Goal: Information Seeking & Learning: Check status

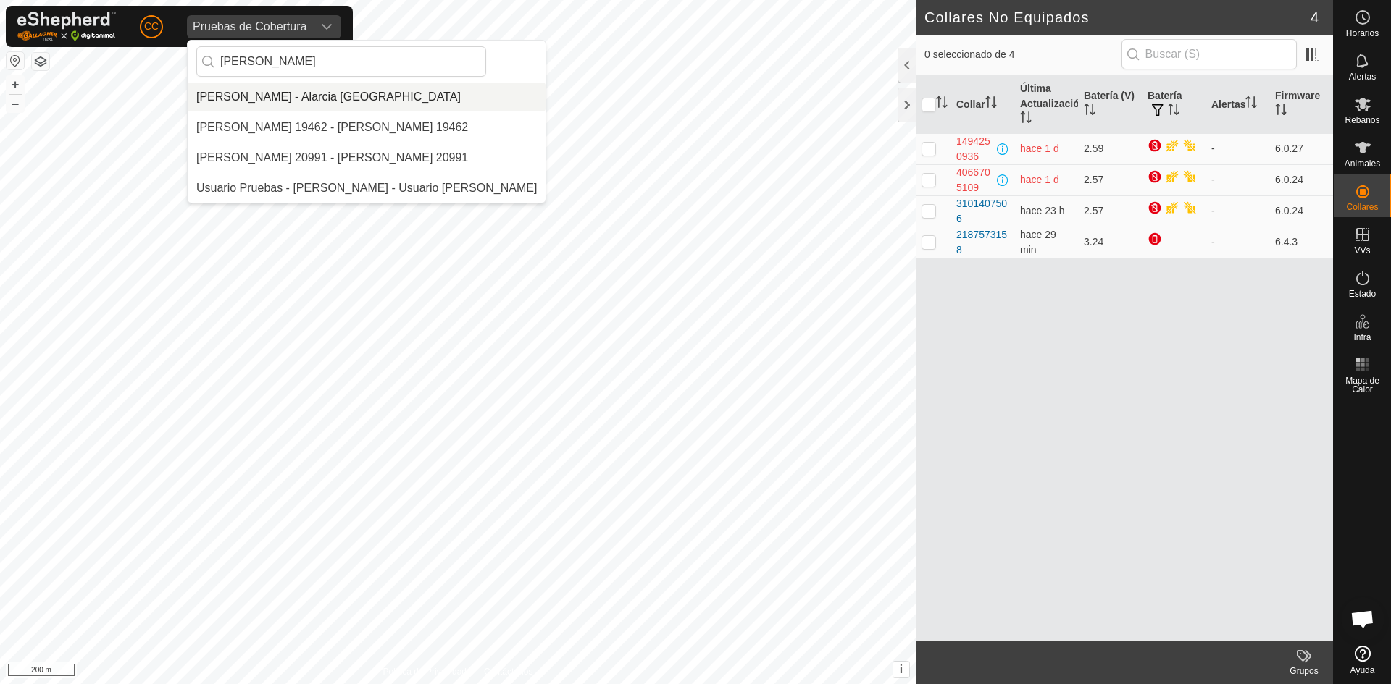
type input "[PERSON_NAME]"
click at [309, 99] on li "[PERSON_NAME] - Alarcia [GEOGRAPHIC_DATA]" at bounding box center [367, 97] width 358 height 29
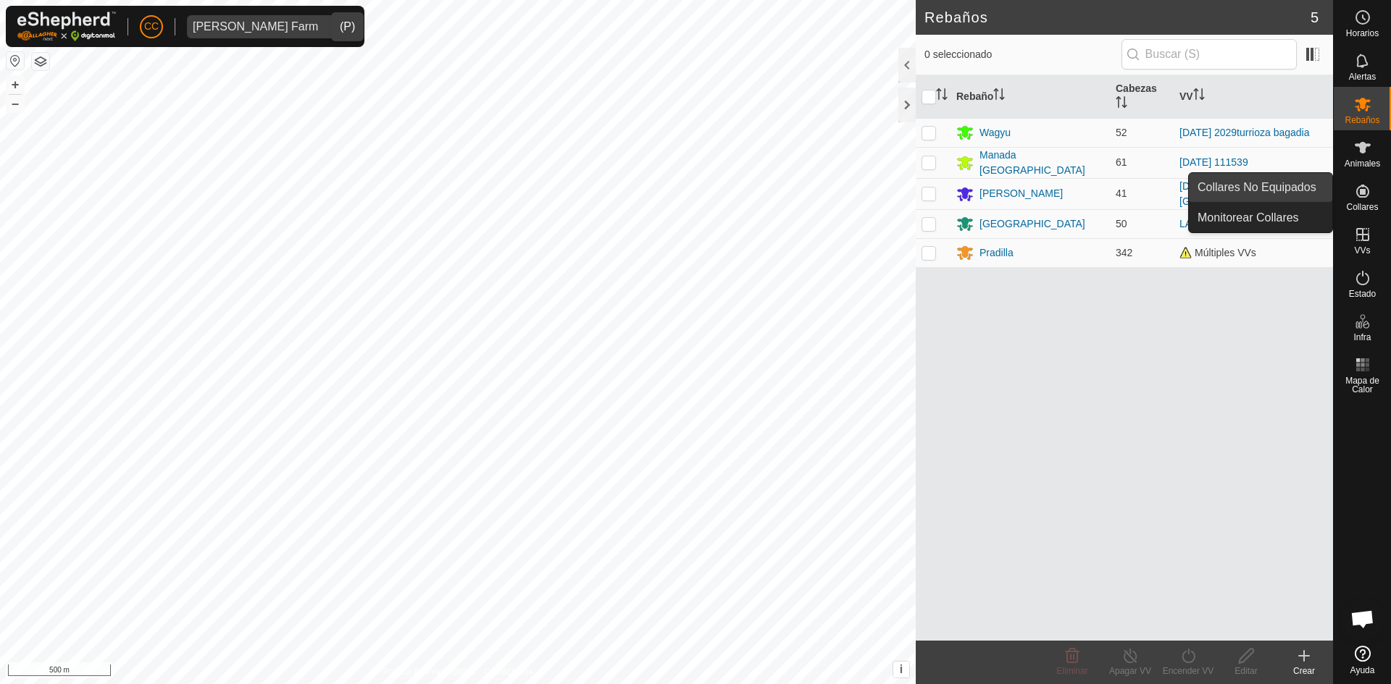
drag, startPoint x: 1330, startPoint y: 189, endPoint x: 1308, endPoint y: 186, distance: 22.6
click at [1308, 186] on link "Collares No Equipados" at bounding box center [1260, 187] width 143 height 29
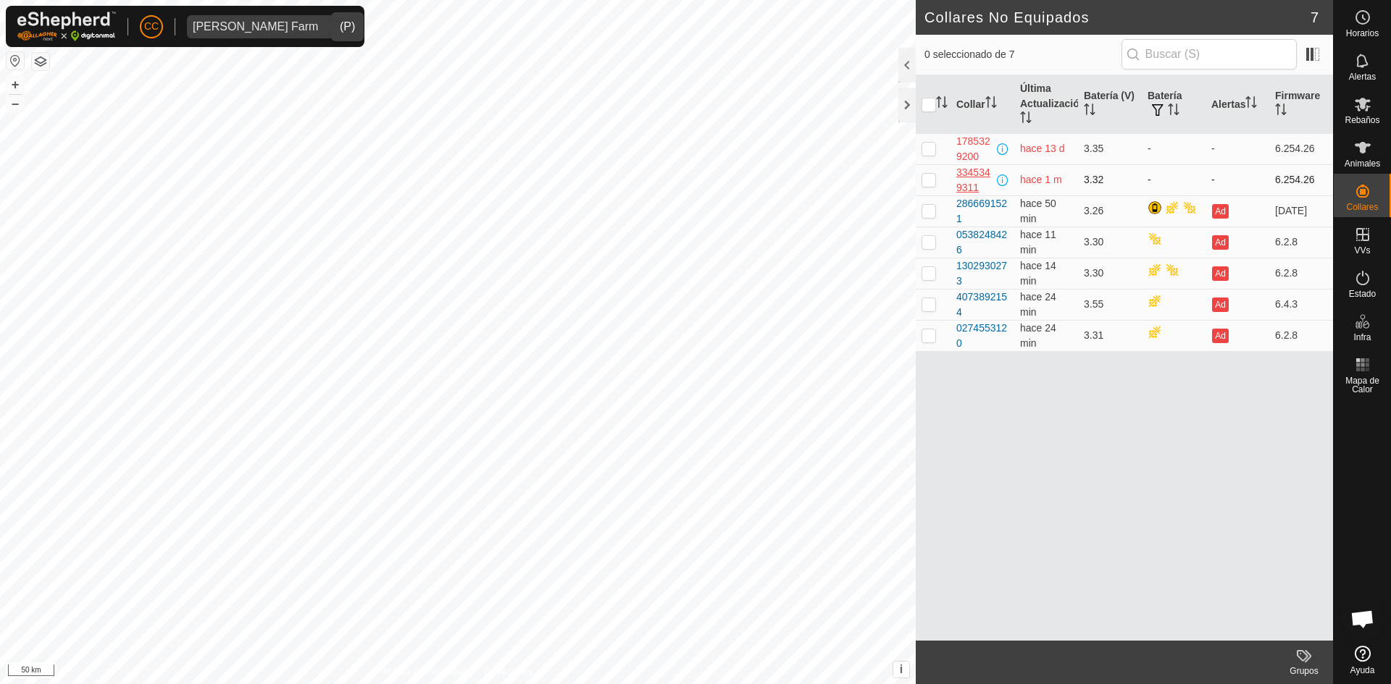
click at [962, 169] on div "3345349311" at bounding box center [975, 180] width 38 height 30
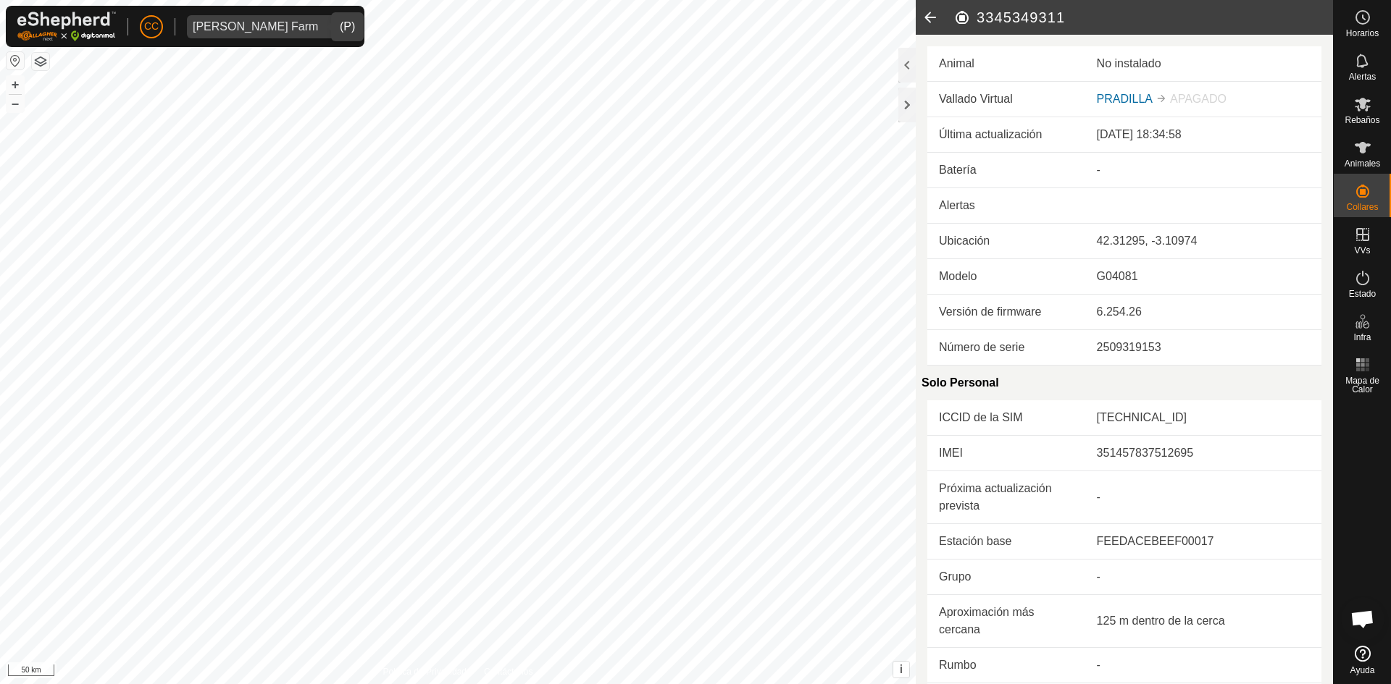
click at [938, 14] on icon at bounding box center [929, 17] width 29 height 35
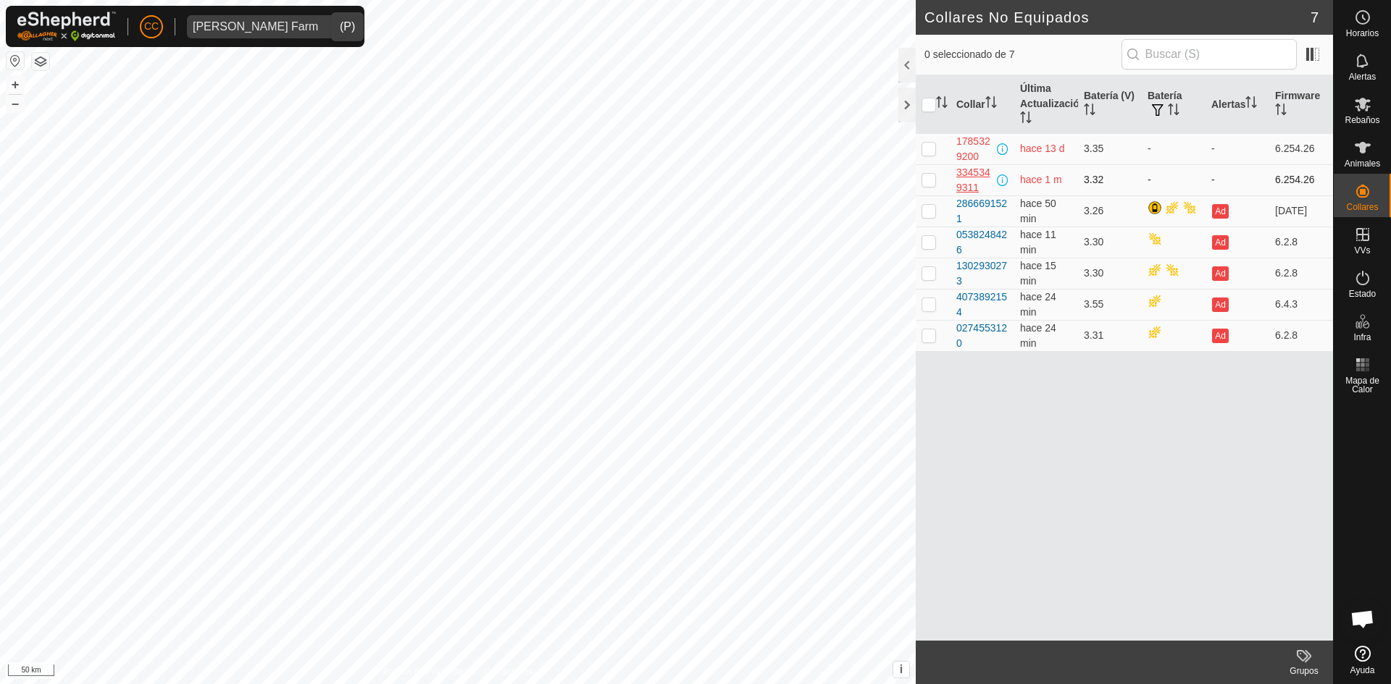
click at [974, 183] on div "3345349311" at bounding box center [975, 180] width 38 height 30
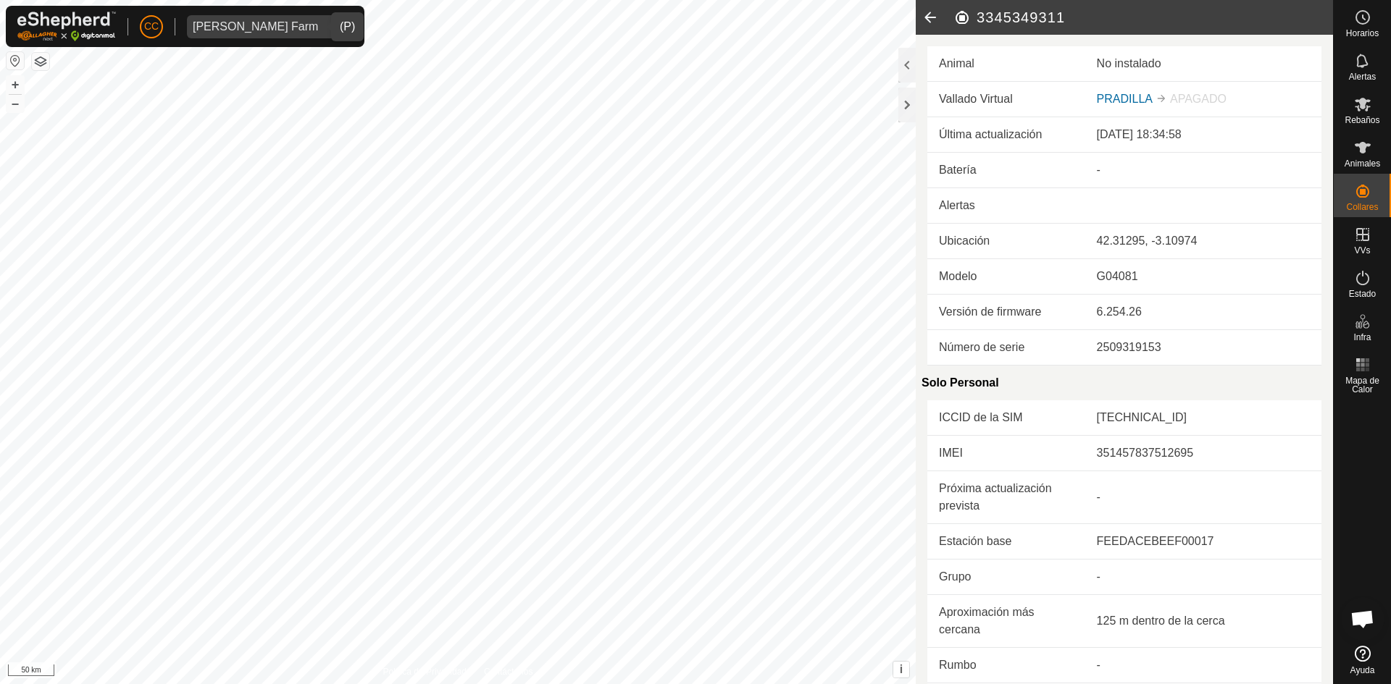
click at [934, 23] on icon at bounding box center [929, 17] width 29 height 35
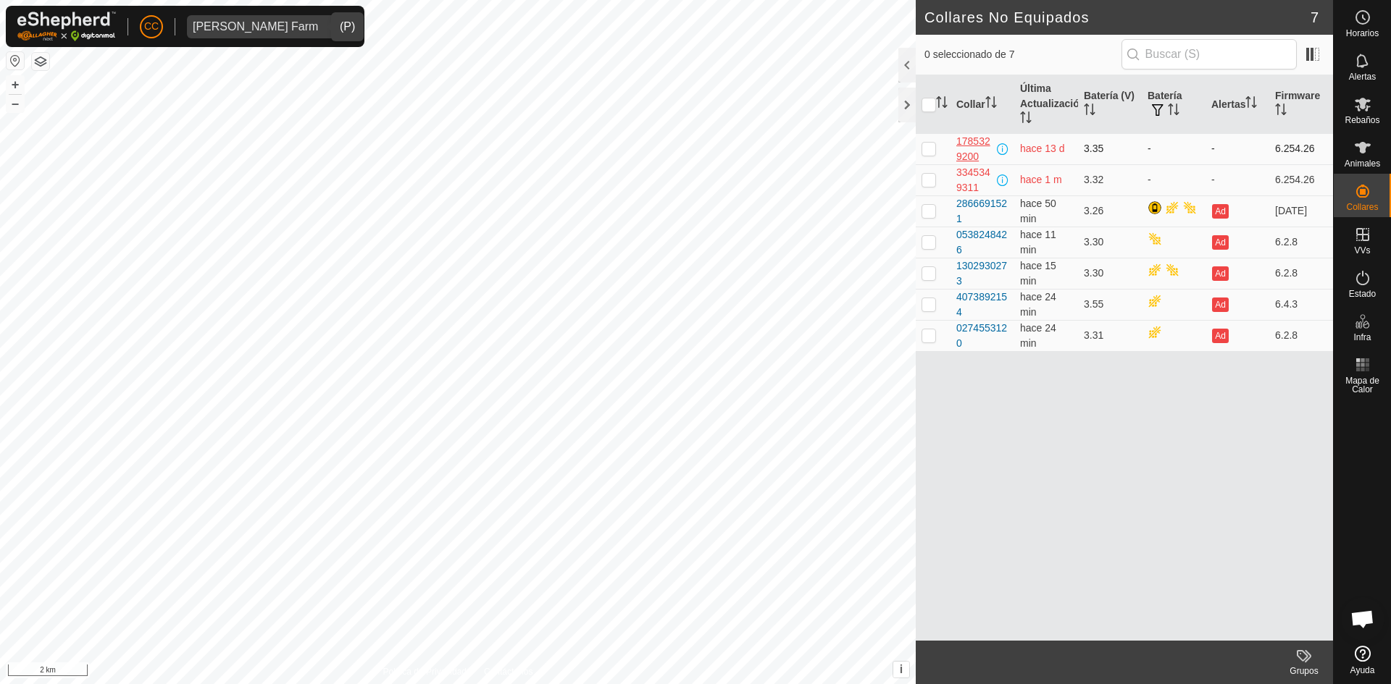
click at [958, 141] on div "1785329200" at bounding box center [975, 149] width 38 height 30
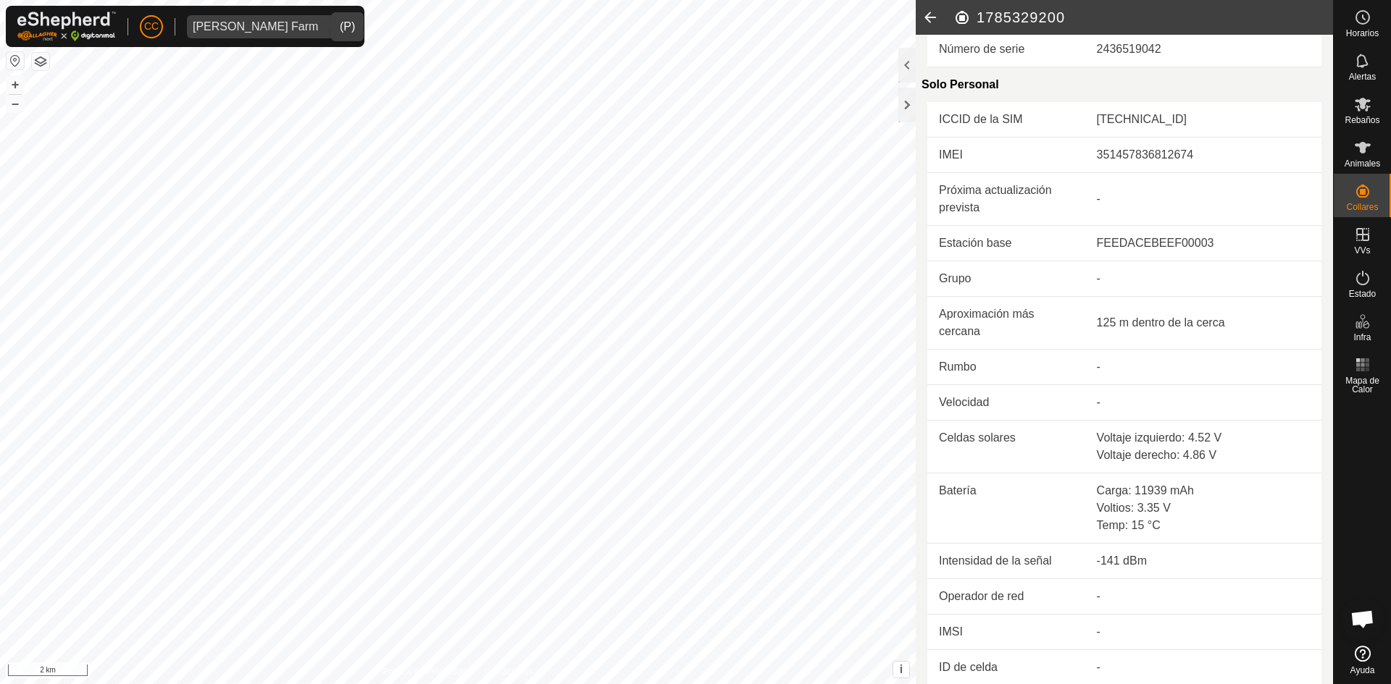
scroll to position [300, 0]
click at [934, 22] on icon at bounding box center [929, 17] width 29 height 35
